Goal: Find specific page/section: Find specific page/section

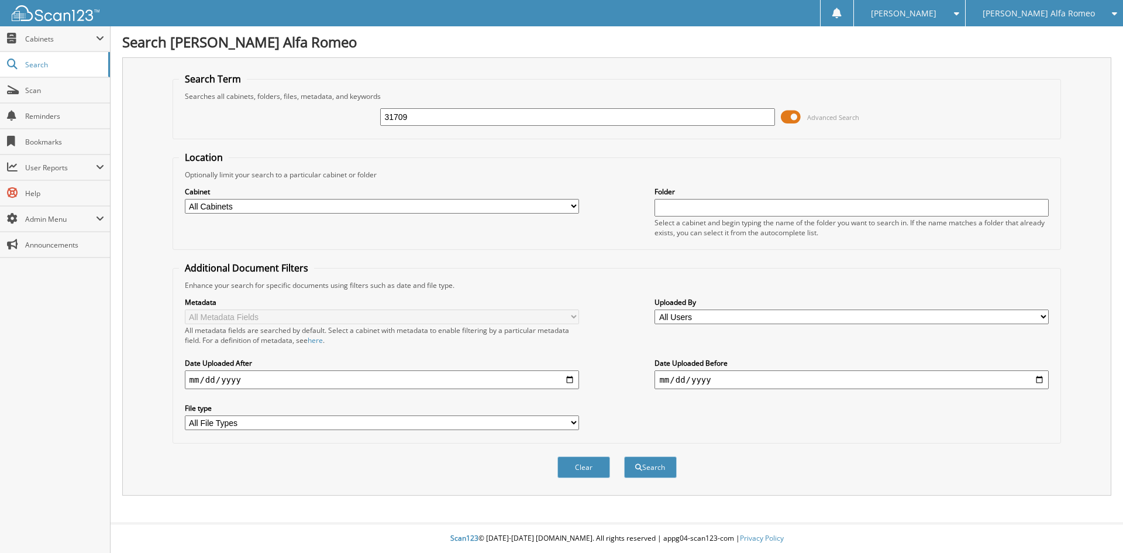
type input "31709"
click at [624, 456] on button "Search" at bounding box center [650, 467] width 53 height 22
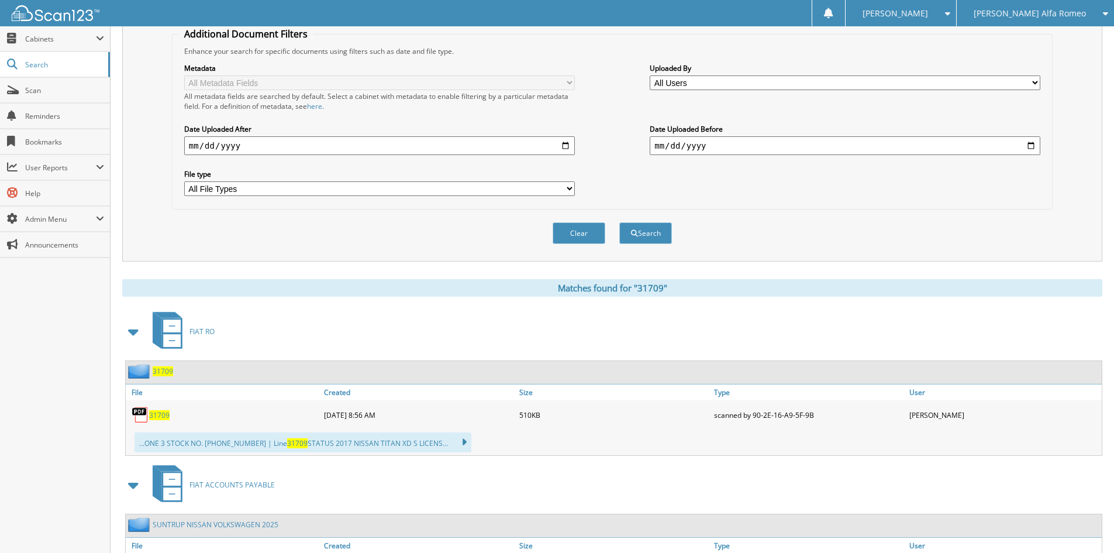
click at [163, 412] on span "31709" at bounding box center [159, 415] width 20 height 10
click at [54, 38] on span "Cabinets" at bounding box center [60, 39] width 71 height 10
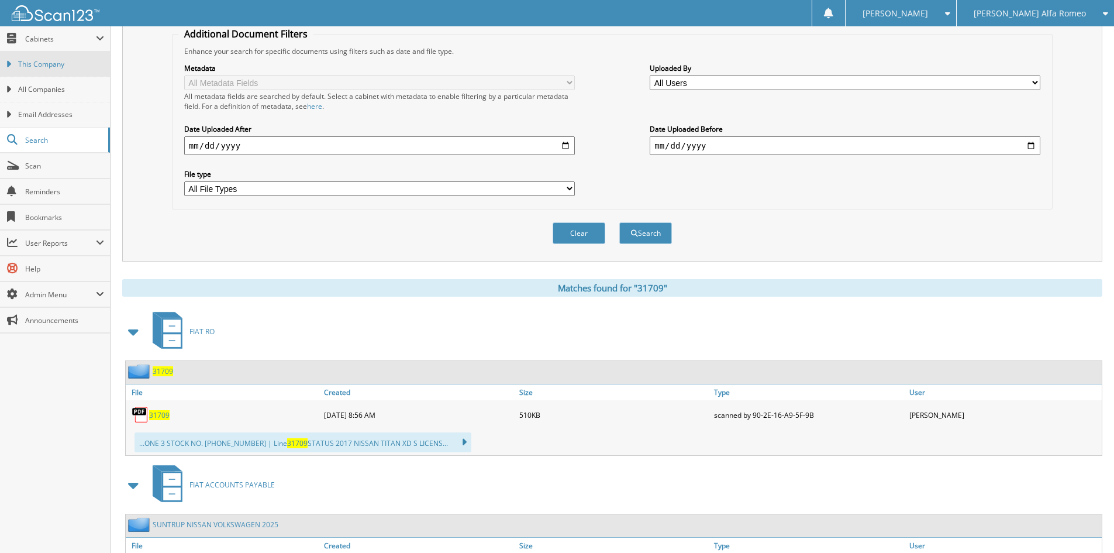
click at [55, 62] on span "This Company" at bounding box center [61, 64] width 86 height 11
